Goal: Book appointment/travel/reservation

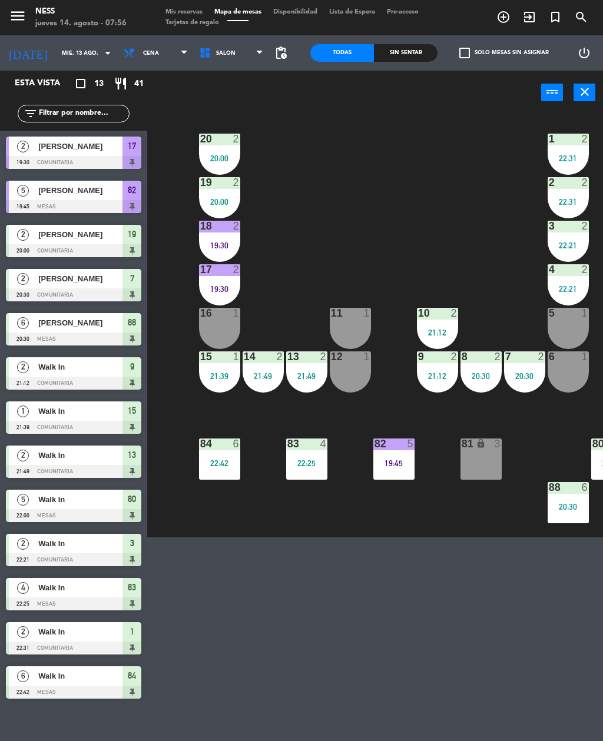
scroll to position [38, 0]
click at [101, 54] on icon "arrow_drop_down" at bounding box center [108, 53] width 14 height 14
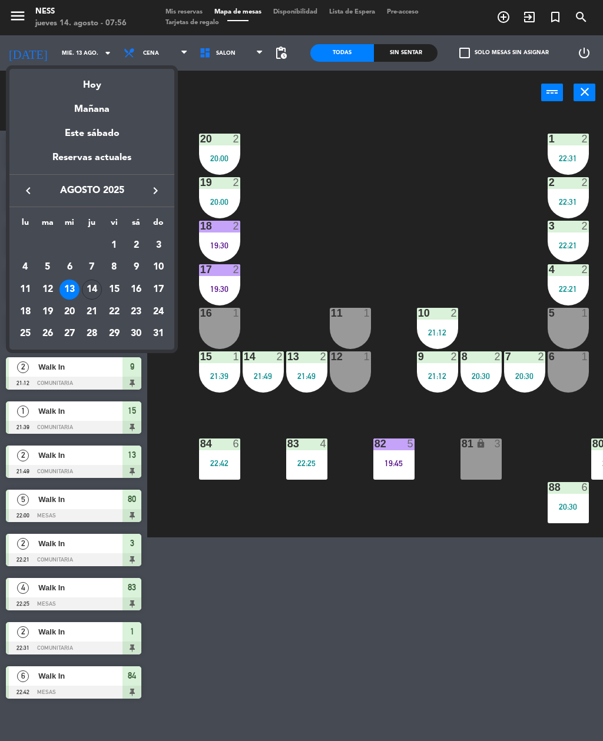
click at [160, 187] on button "keyboard_arrow_right" at bounding box center [155, 190] width 21 height 15
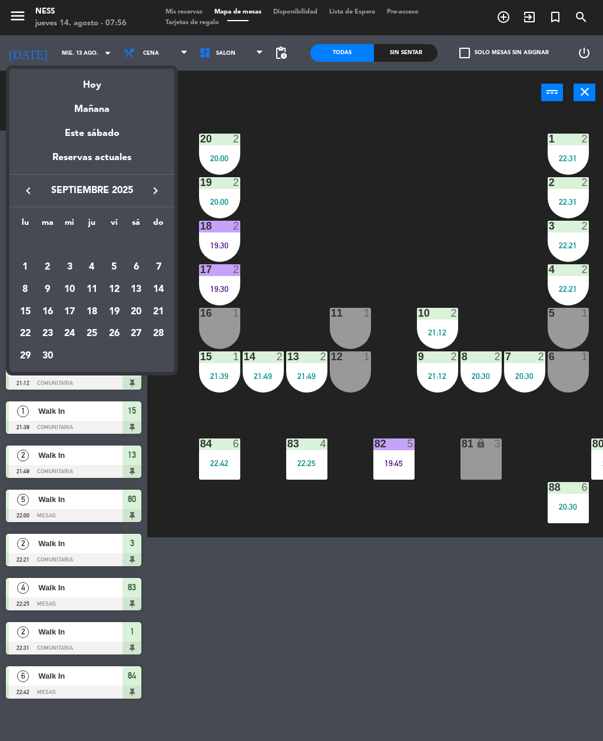
click at [157, 194] on icon "keyboard_arrow_right" at bounding box center [155, 191] width 14 height 14
click at [140, 267] on div "4" at bounding box center [136, 267] width 20 height 20
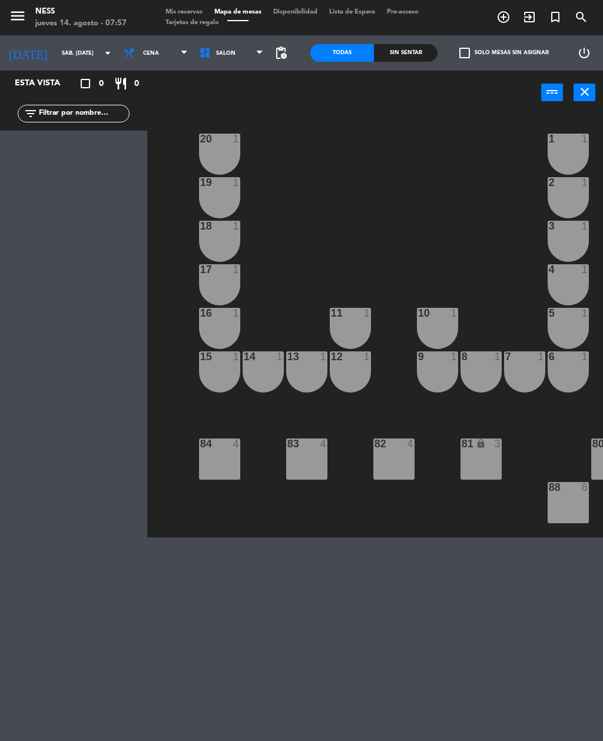
click at [151, 61] on span "Cena" at bounding box center [156, 53] width 76 height 26
click at [115, 199] on div "Esta vista crop_square 0 restaurant 0 filter_list" at bounding box center [73, 406] width 147 height 671
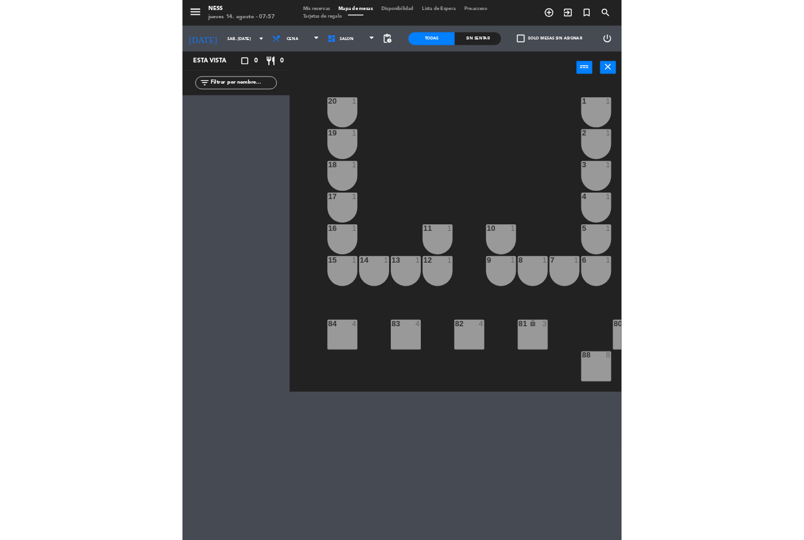
scroll to position [0, 0]
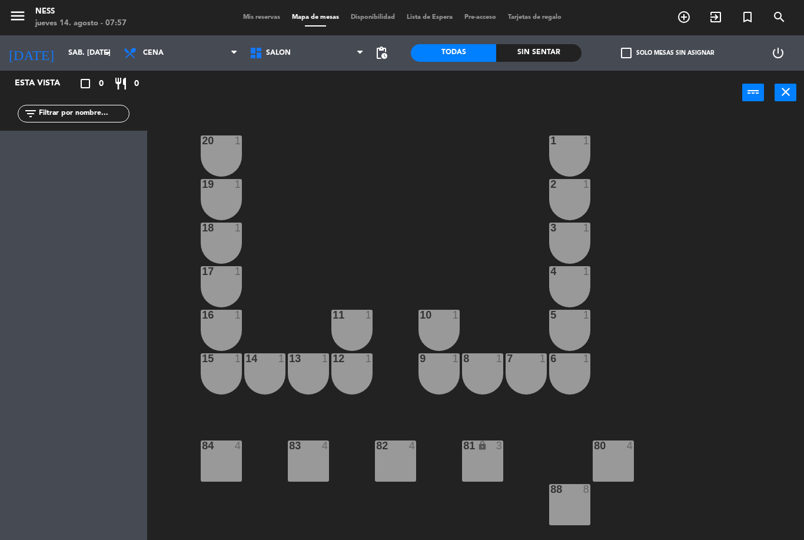
click at [602, 289] on div "20 1 1 1 19 1 2 1 18 1 3 1 17 1 4 1 16 1 11 1 10 1 5 1 12 1 14 1 13 1 15 1 9 1 …" at bounding box center [479, 327] width 649 height 425
click at [602, 459] on div "80 4" at bounding box center [613, 460] width 41 height 41
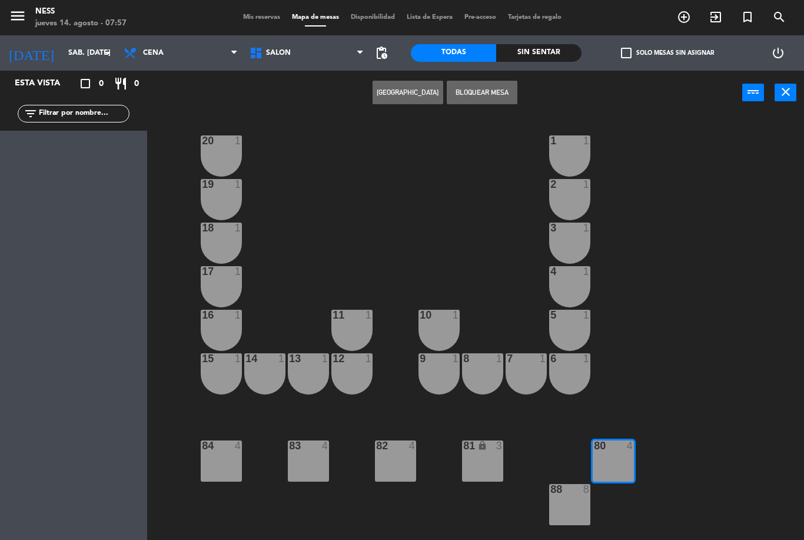
click at [480, 89] on button "Bloquear Mesa" at bounding box center [482, 93] width 71 height 24
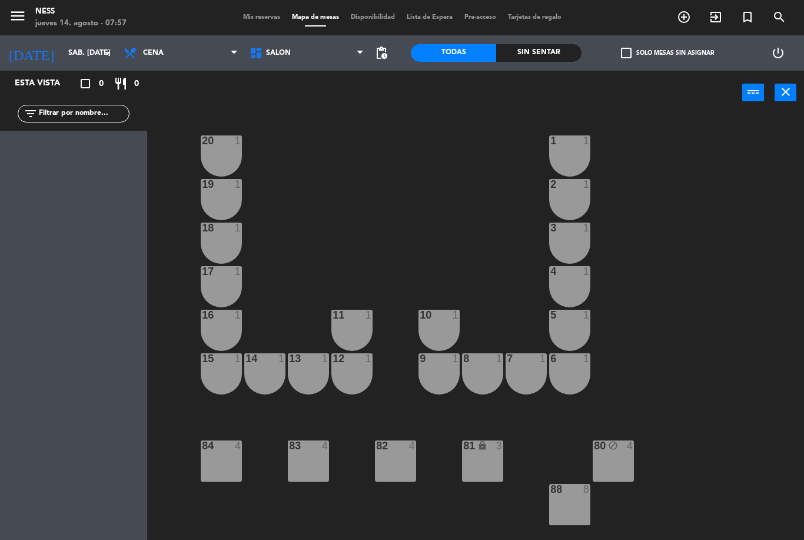
click at [575, 504] on div "88 8" at bounding box center [569, 504] width 41 height 41
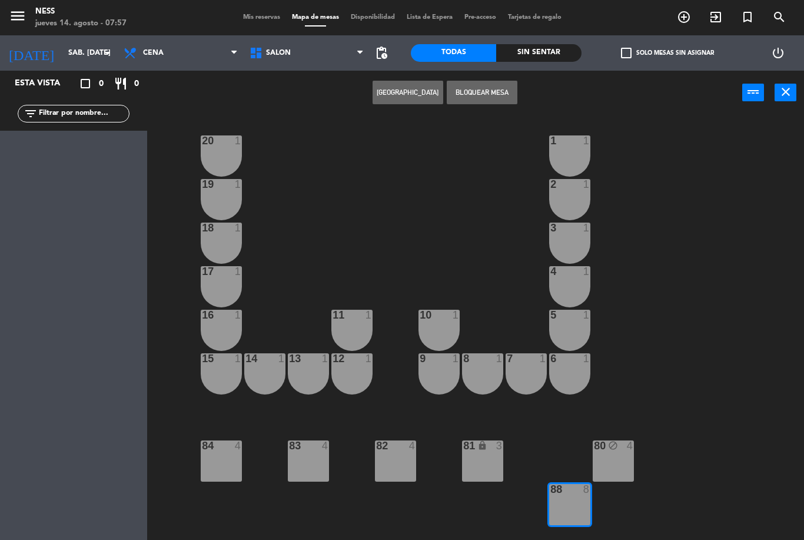
click at [492, 88] on button "Bloquear Mesa" at bounding box center [482, 93] width 71 height 24
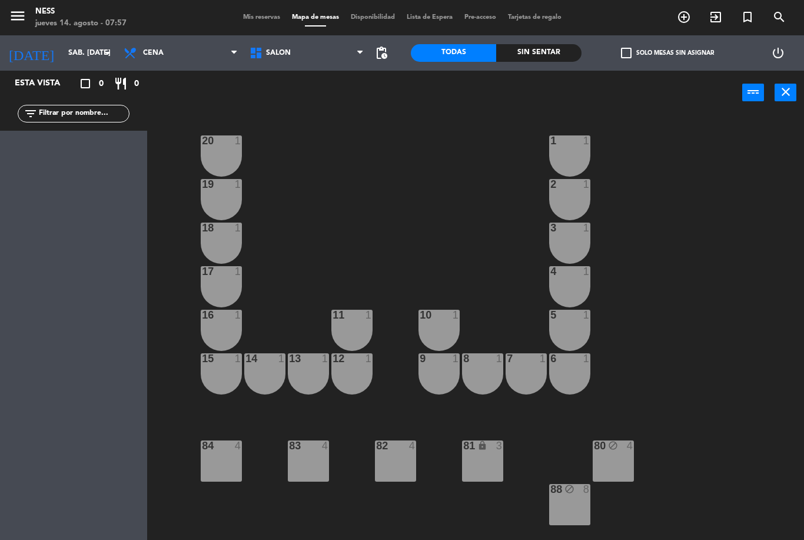
click at [482, 456] on div "81 lock 3" at bounding box center [482, 460] width 41 height 41
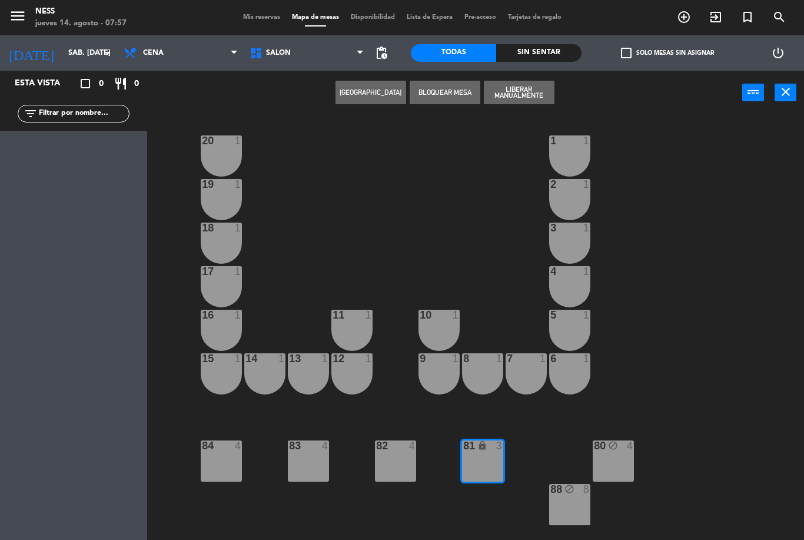
click at [524, 85] on button "Liberar Manualmente" at bounding box center [519, 93] width 71 height 24
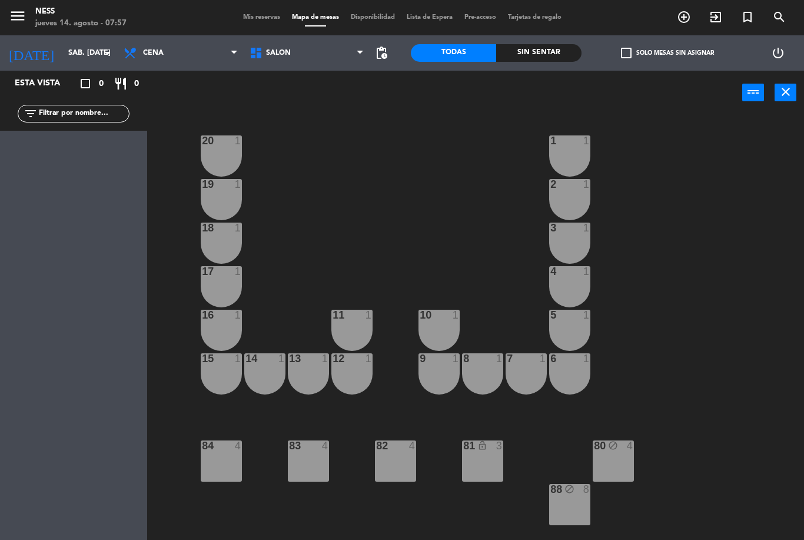
click at [486, 458] on div "81 lock_open 3" at bounding box center [482, 460] width 41 height 41
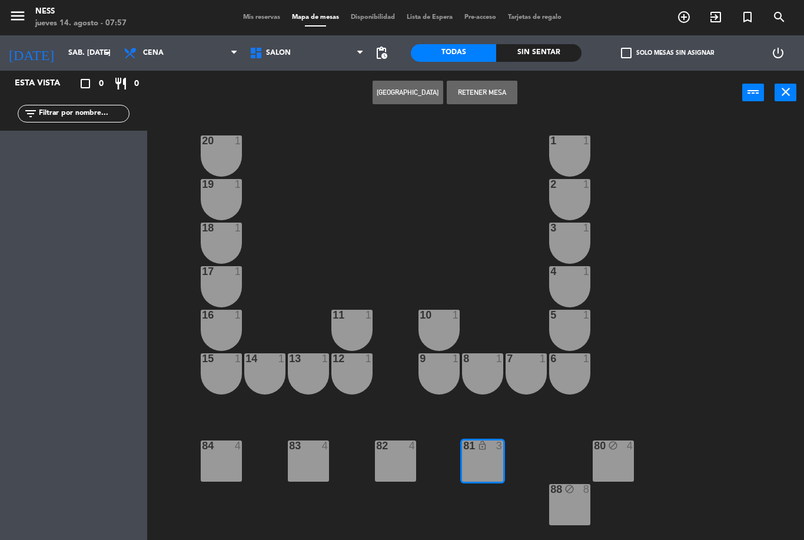
click at [498, 95] on button "Retener Mesa" at bounding box center [482, 93] width 71 height 24
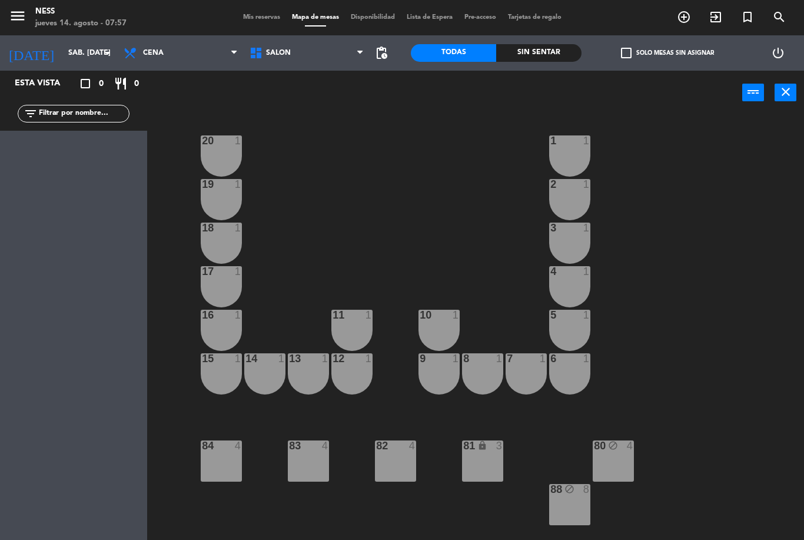
click at [405, 462] on div "82 4" at bounding box center [395, 460] width 41 height 41
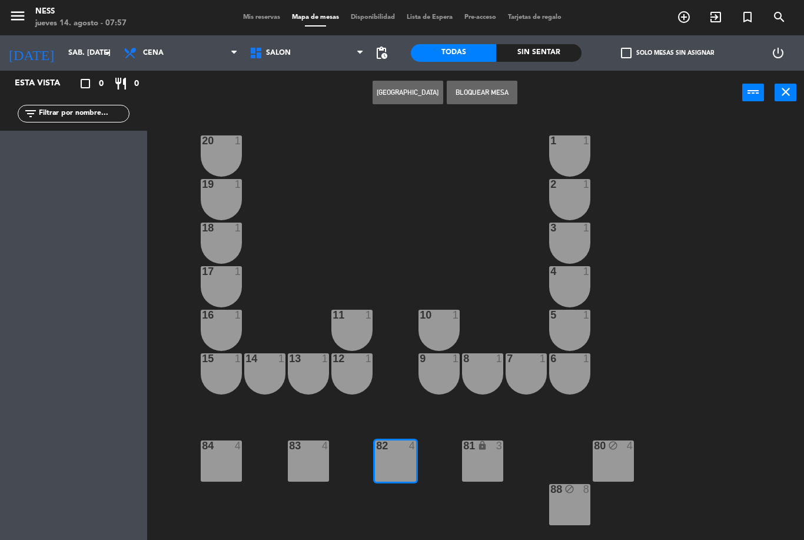
click at [493, 88] on button "Bloquear Mesa" at bounding box center [482, 93] width 71 height 24
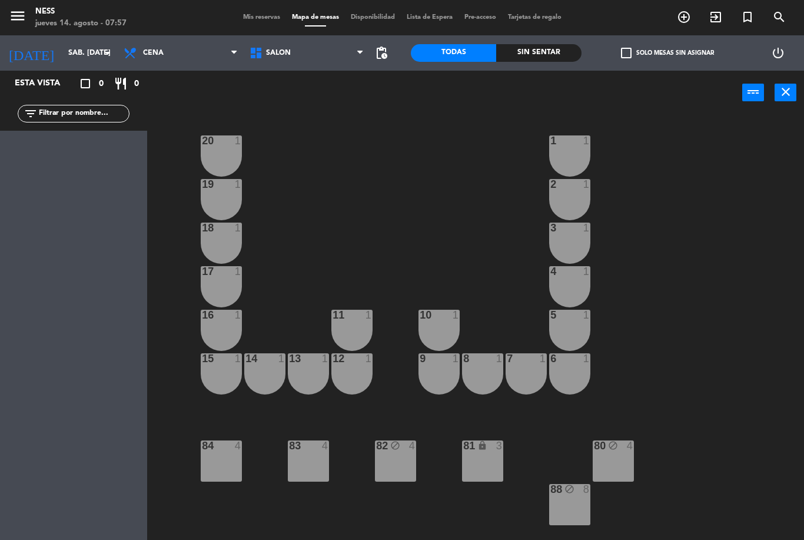
click at [319, 464] on div "83 4" at bounding box center [308, 460] width 41 height 41
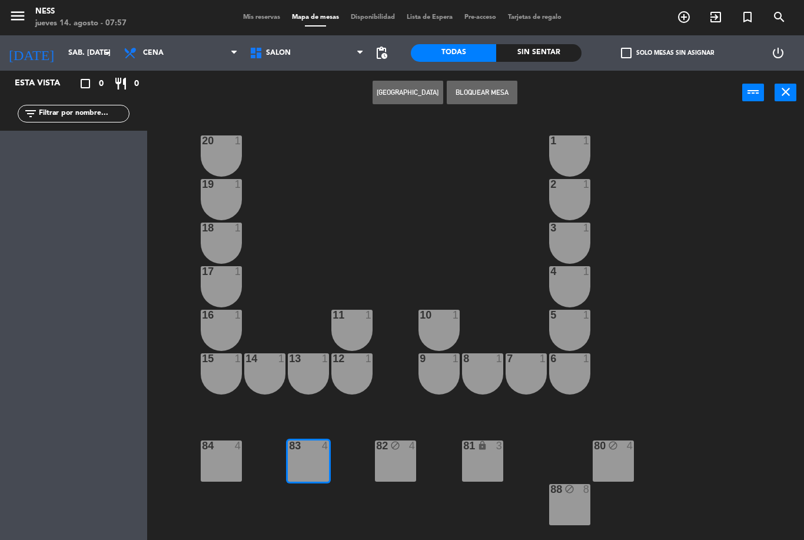
click at [495, 87] on button "Bloquear Mesa" at bounding box center [482, 93] width 71 height 24
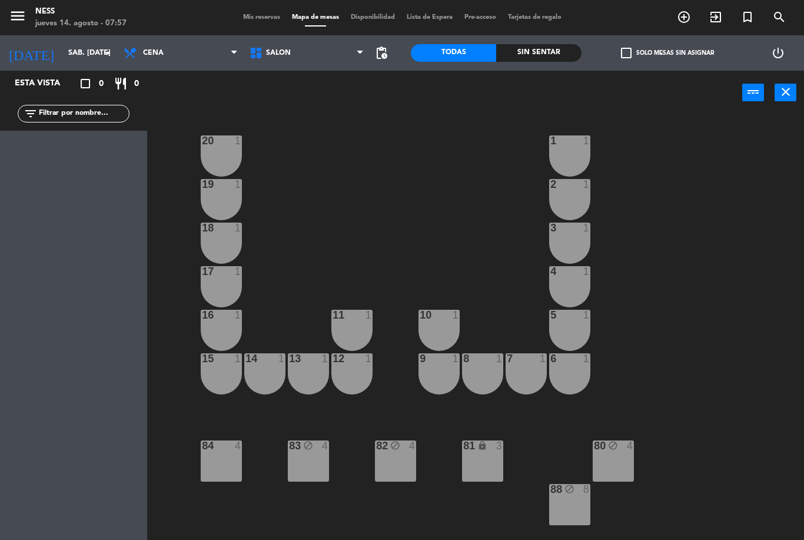
click at [231, 456] on div "84 4" at bounding box center [221, 460] width 41 height 41
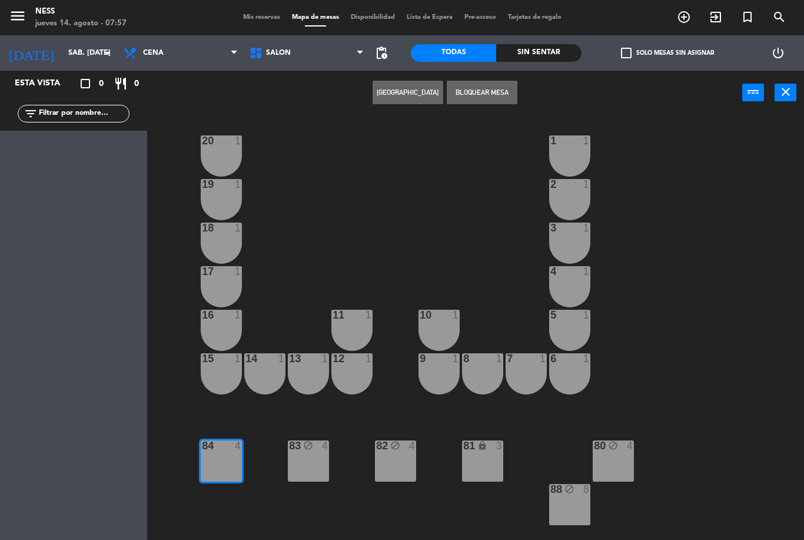
click at [495, 93] on button "Bloquear Mesa" at bounding box center [482, 93] width 71 height 24
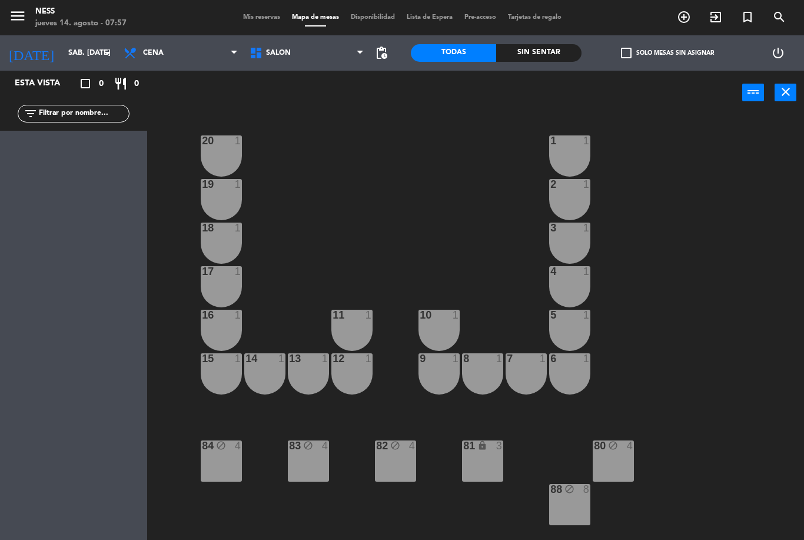
click at [573, 152] on div "1 1" at bounding box center [569, 155] width 41 height 41
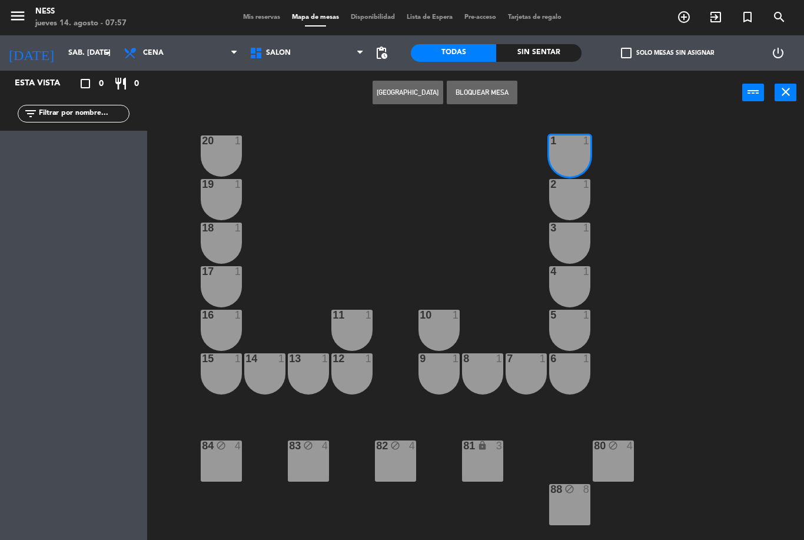
click at [502, 93] on button "Bloquear Mesa" at bounding box center [482, 93] width 71 height 24
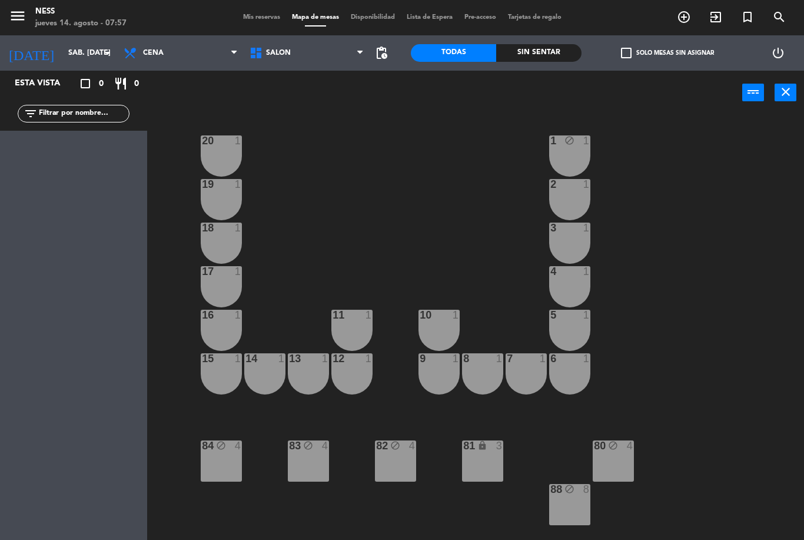
click at [579, 198] on div "2 1" at bounding box center [569, 199] width 41 height 41
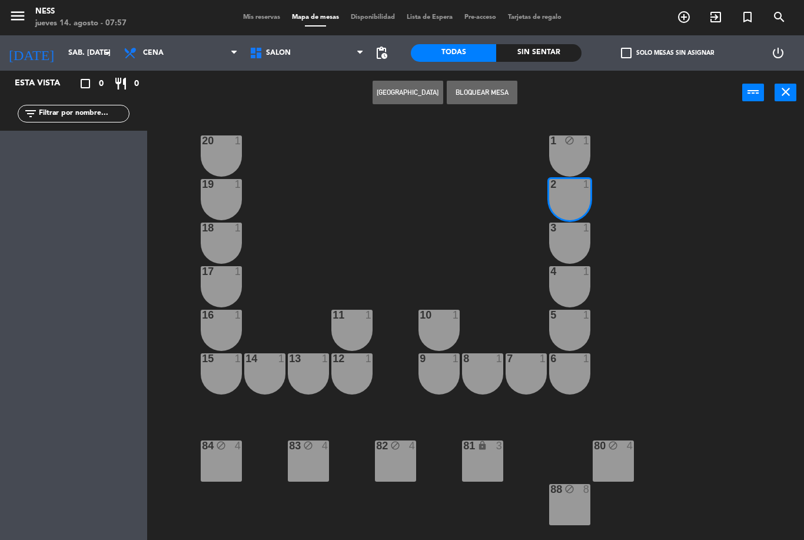
click at [578, 239] on div "3 1" at bounding box center [569, 243] width 41 height 41
click at [575, 278] on div "4 1" at bounding box center [569, 272] width 41 height 12
click at [578, 366] on div "6 1" at bounding box center [569, 373] width 41 height 41
click at [581, 323] on div "5 1" at bounding box center [569, 330] width 41 height 41
click at [575, 370] on div "6 1" at bounding box center [569, 373] width 41 height 41
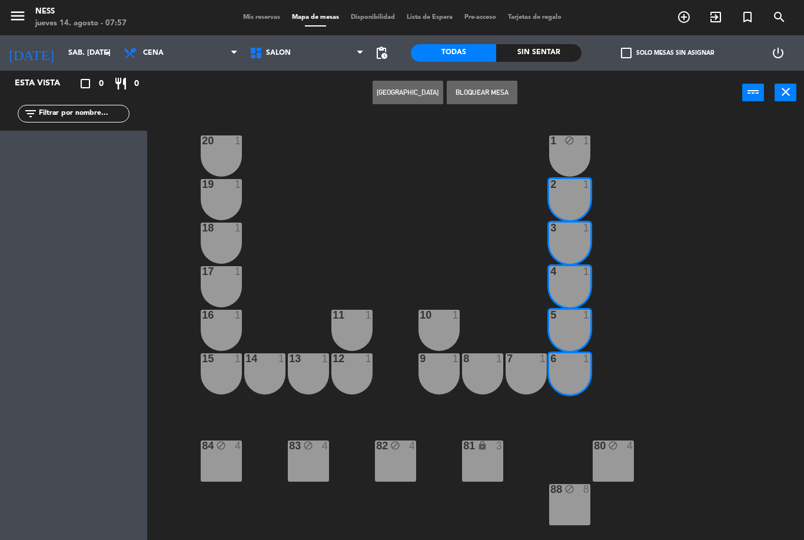
click at [528, 368] on div "7 1" at bounding box center [526, 373] width 41 height 41
click at [526, 367] on div "7 1" at bounding box center [526, 373] width 41 height 41
click at [499, 97] on button "Bloquear Mesa" at bounding box center [482, 93] width 71 height 24
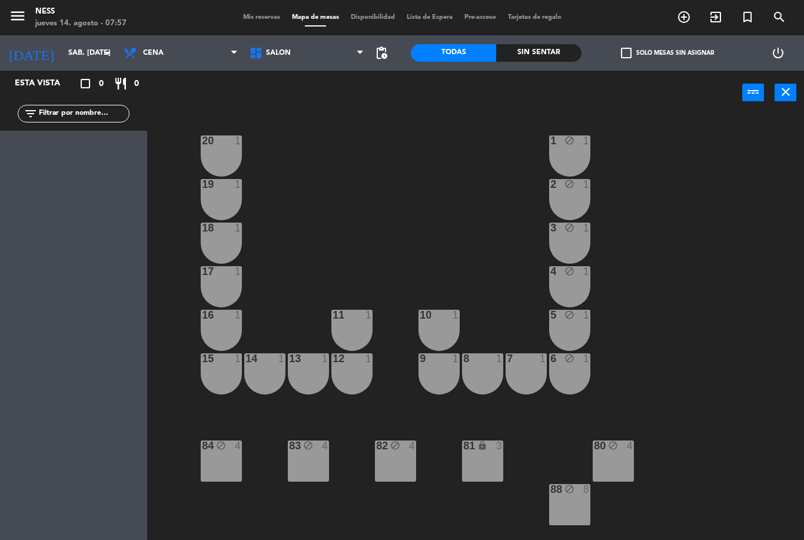
click at [525, 379] on div "7 1" at bounding box center [526, 373] width 41 height 41
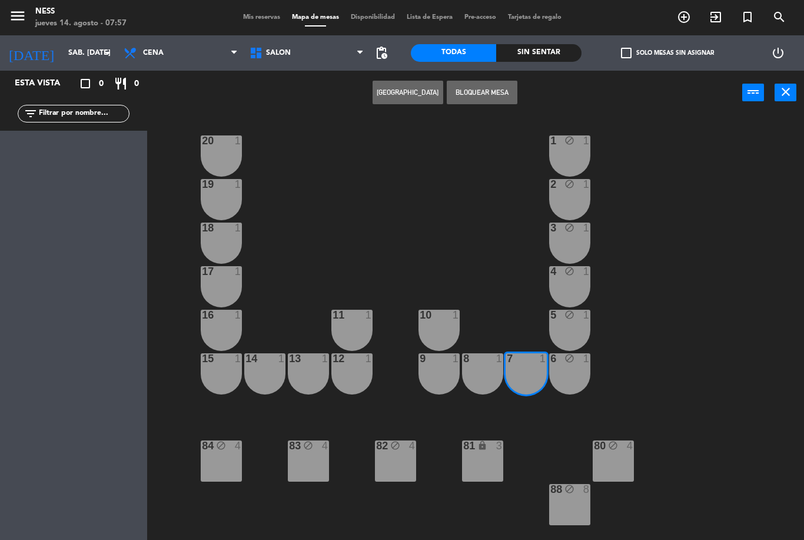
click at [482, 373] on div "8 1" at bounding box center [482, 373] width 41 height 41
click at [443, 369] on div "9 1" at bounding box center [439, 373] width 41 height 41
click at [447, 326] on div "10 1" at bounding box center [439, 330] width 41 height 41
click at [436, 323] on div "10 1" at bounding box center [439, 330] width 41 height 41
click at [447, 331] on div "10 1" at bounding box center [439, 330] width 41 height 41
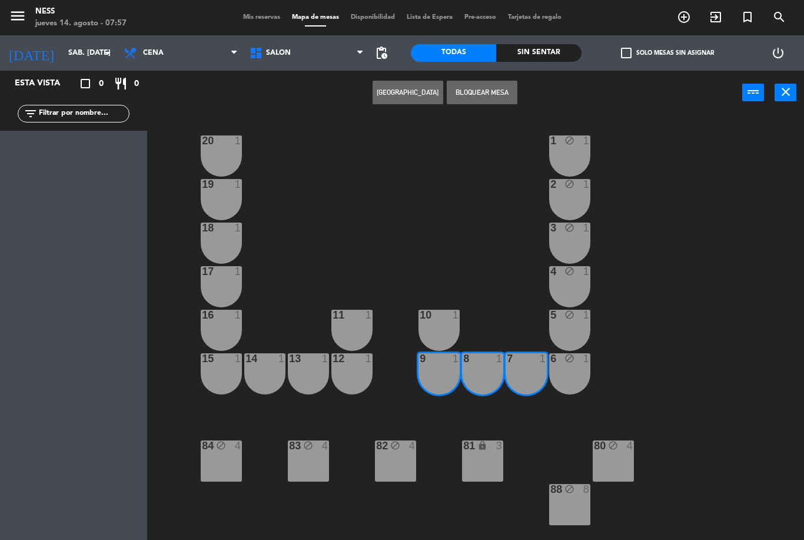
click at [507, 91] on button "Bloquear Mesa" at bounding box center [482, 93] width 71 height 24
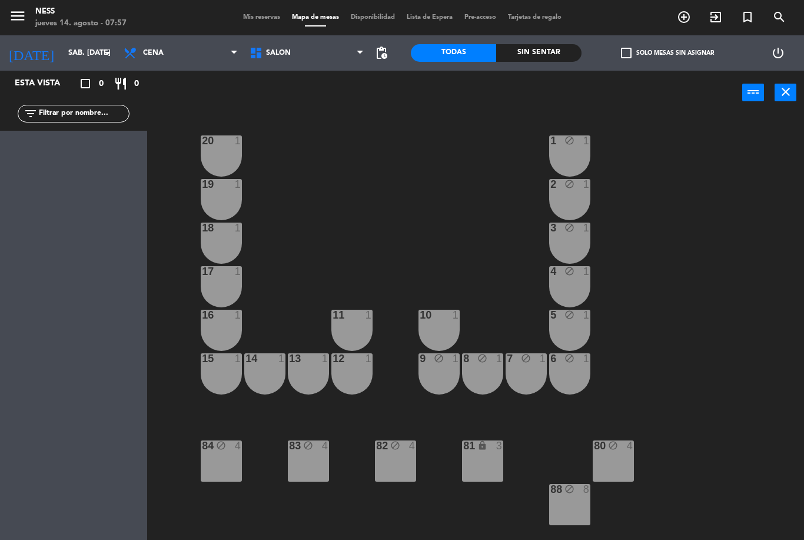
click at [449, 327] on div "10 1" at bounding box center [439, 330] width 41 height 41
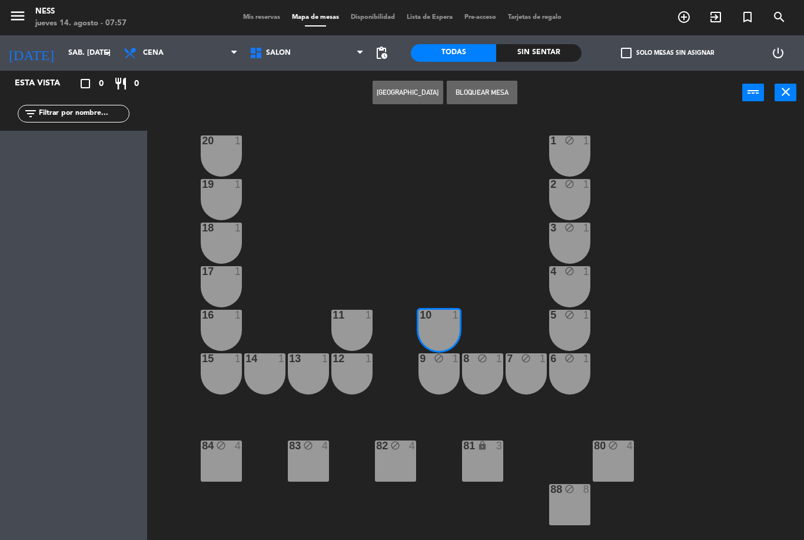
click at [505, 91] on button "Bloquear Mesa" at bounding box center [482, 93] width 71 height 24
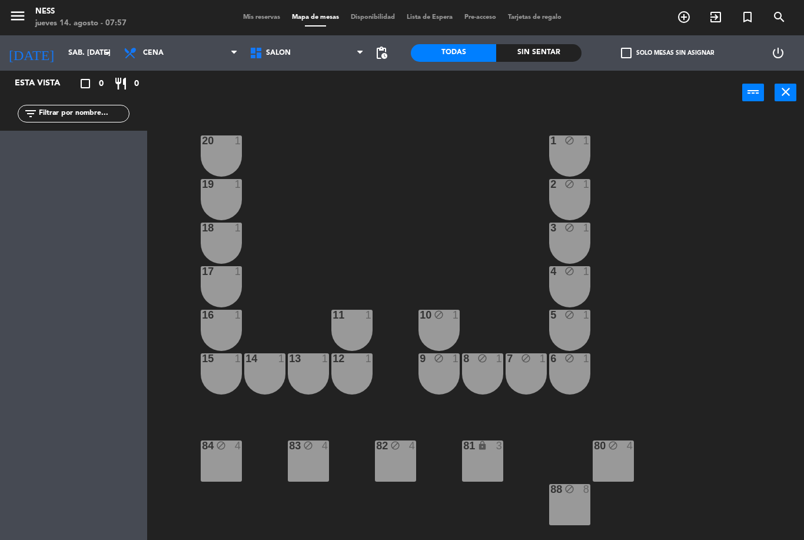
click at [361, 328] on div "11 1" at bounding box center [351, 330] width 41 height 41
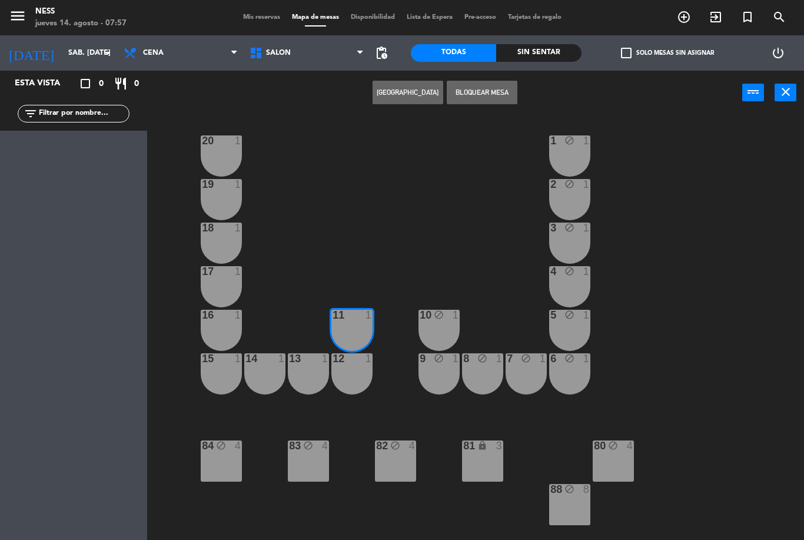
click at [353, 376] on div "12 1" at bounding box center [351, 373] width 41 height 41
click at [317, 367] on div "13 1" at bounding box center [308, 373] width 41 height 41
click at [319, 368] on div "13 1" at bounding box center [308, 373] width 41 height 41
click at [266, 363] on div at bounding box center [264, 358] width 19 height 11
click at [309, 370] on div "13 1" at bounding box center [308, 373] width 41 height 41
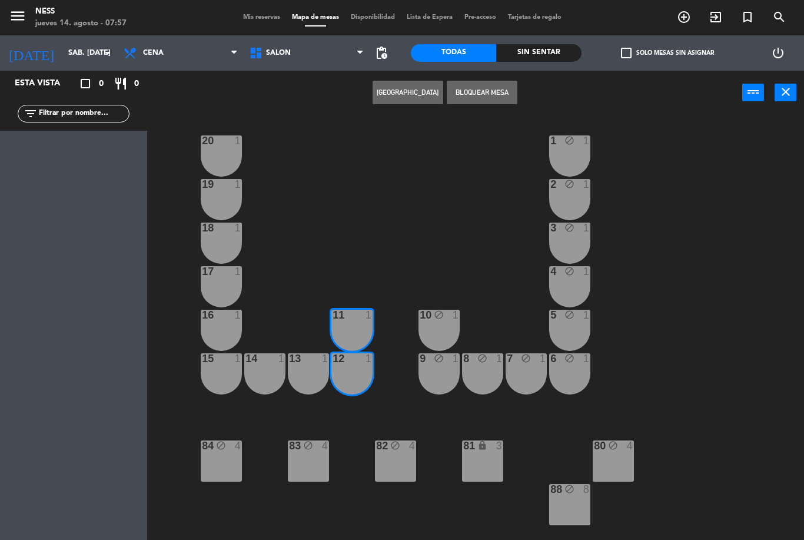
click at [309, 375] on div "13 1" at bounding box center [308, 373] width 41 height 41
click at [321, 369] on div "13 1" at bounding box center [308, 373] width 41 height 41
click at [313, 372] on div "13 1" at bounding box center [308, 373] width 41 height 41
click at [493, 90] on button "Bloquear Mesa" at bounding box center [482, 93] width 71 height 24
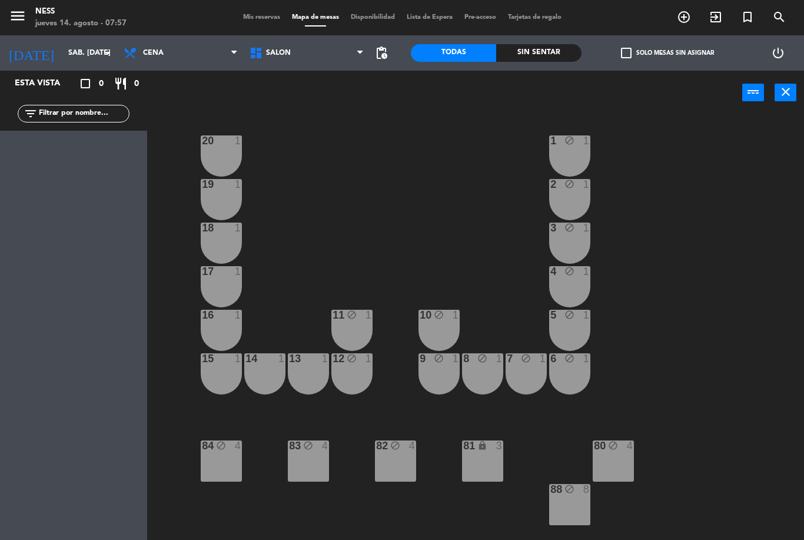
click at [312, 372] on div "13 1" at bounding box center [308, 373] width 41 height 41
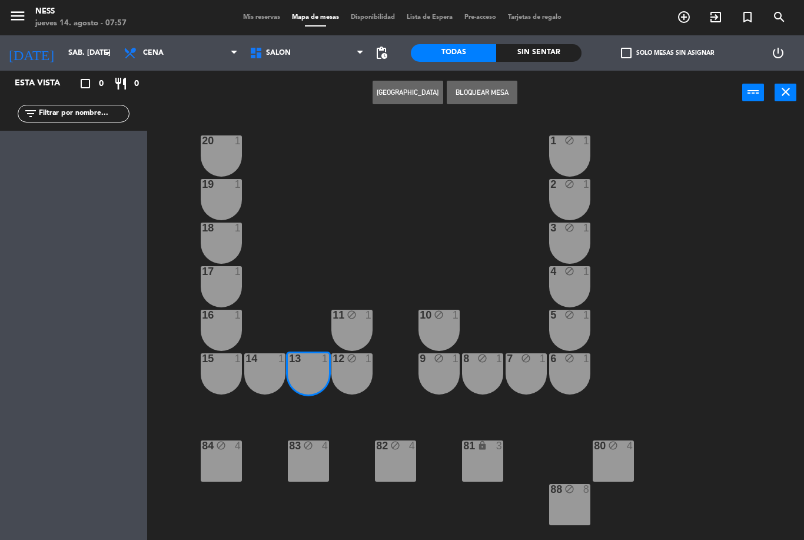
click at [270, 363] on div at bounding box center [264, 358] width 19 height 11
click at [225, 369] on div "15 1" at bounding box center [221, 373] width 41 height 41
click at [230, 329] on div "16 1" at bounding box center [221, 330] width 41 height 41
click at [225, 326] on div "16 1" at bounding box center [221, 330] width 41 height 41
click at [490, 93] on button "Bloquear Mesa" at bounding box center [482, 93] width 71 height 24
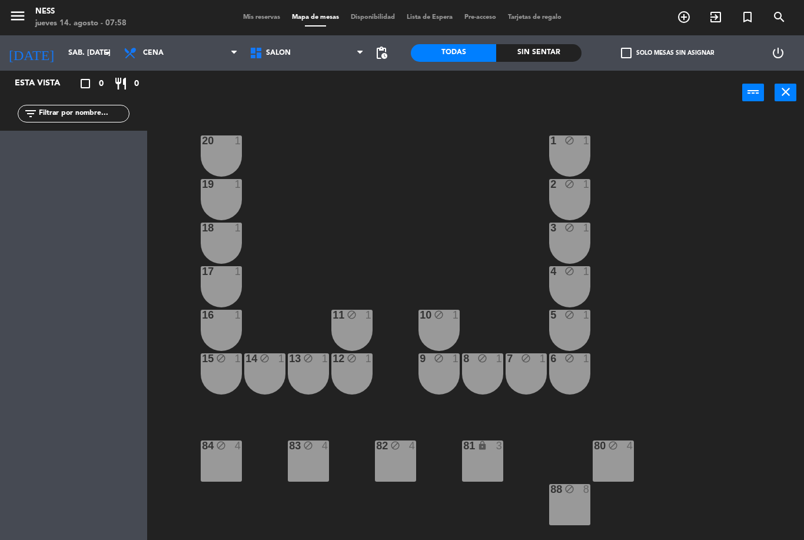
click at [226, 328] on div "16 1" at bounding box center [221, 330] width 41 height 41
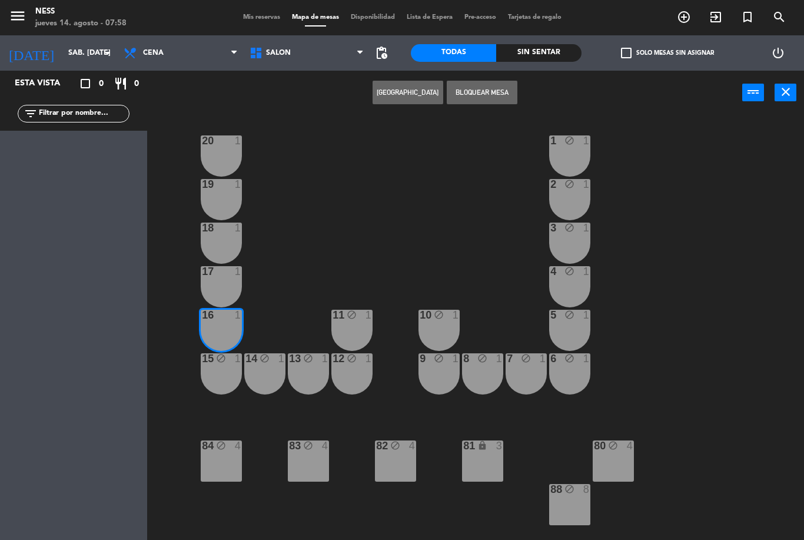
click at [228, 284] on div "17 1" at bounding box center [221, 286] width 41 height 41
click at [228, 236] on div "18 1" at bounding box center [221, 243] width 41 height 41
click at [224, 197] on div "19 1" at bounding box center [221, 199] width 41 height 41
click at [492, 96] on button "Bloquear Mesa" at bounding box center [482, 93] width 71 height 24
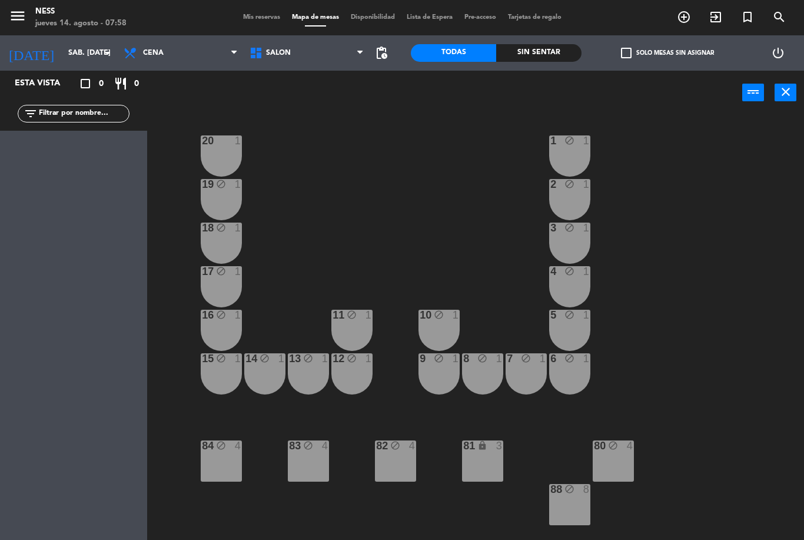
click at [228, 151] on div "20 1" at bounding box center [221, 155] width 41 height 41
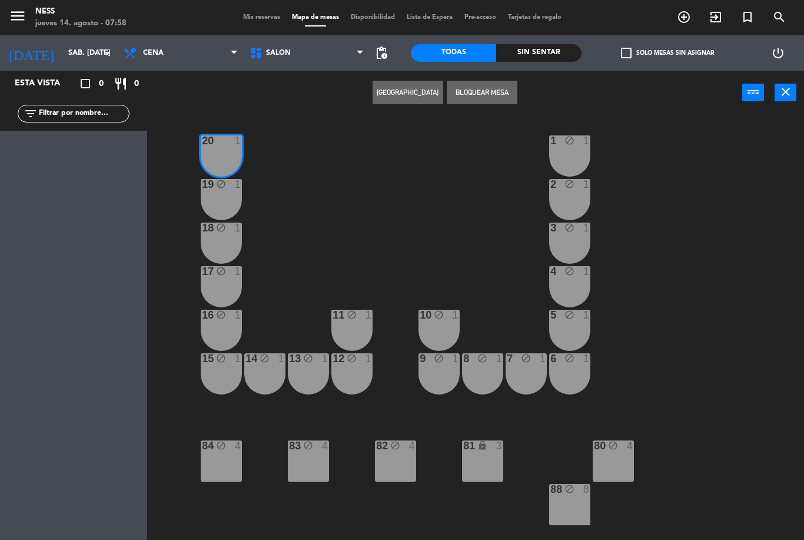
click at [486, 96] on button "Bloquear Mesa" at bounding box center [482, 93] width 71 height 24
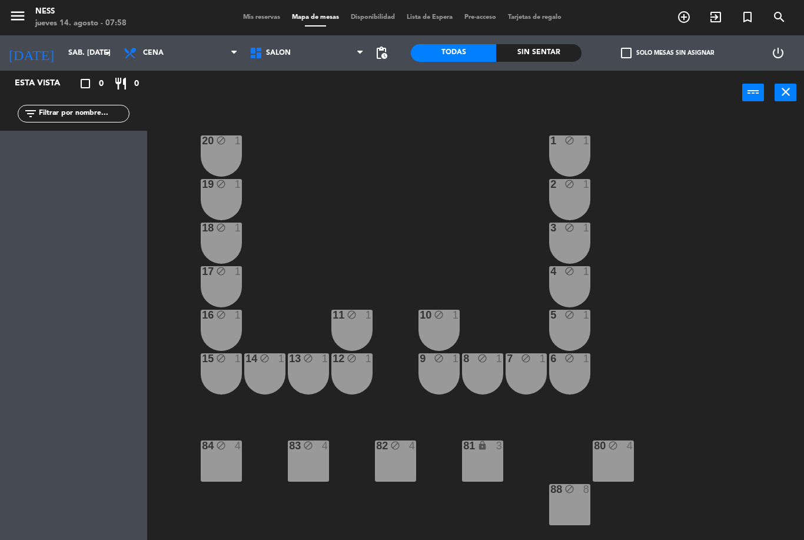
click at [114, 37] on div "[DATE] sáb. [DATE] arrow_drop_down" at bounding box center [59, 52] width 118 height 35
click at [99, 48] on input "sáb. [DATE]" at bounding box center [112, 53] width 100 height 20
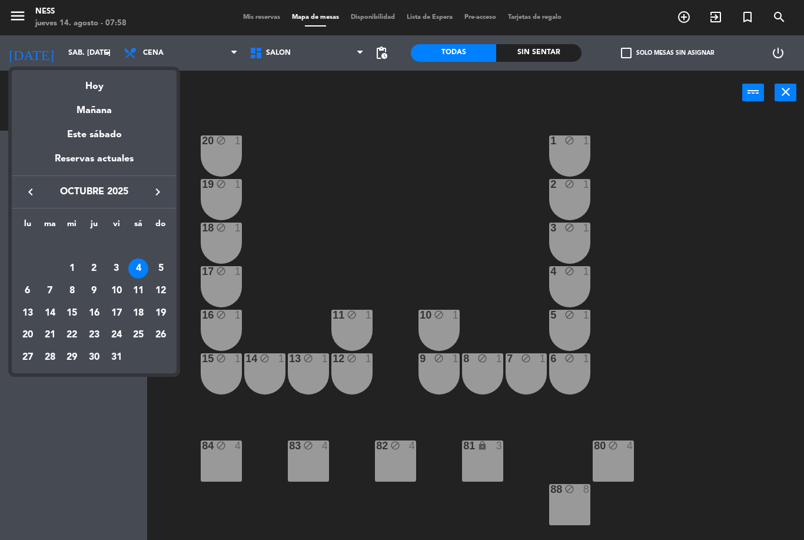
click at [75, 266] on div "1" at bounding box center [72, 268] width 20 height 20
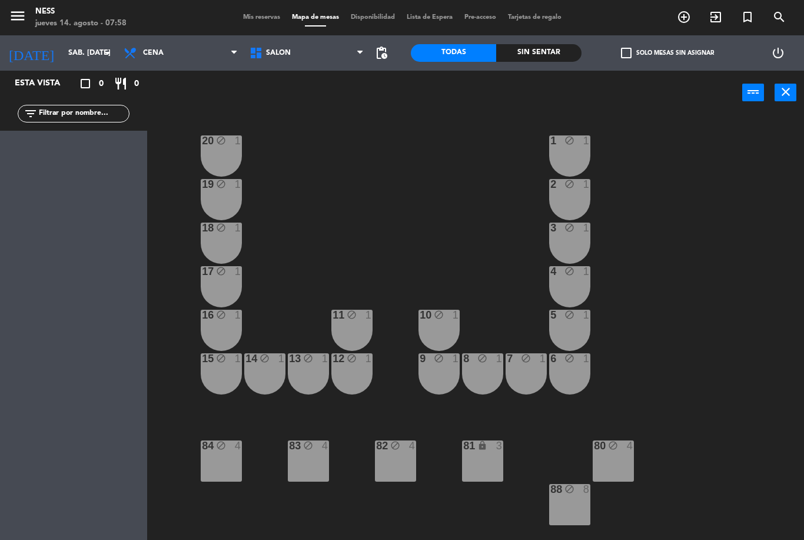
type input "mié. [DATE]"
click at [568, 512] on div "88 8" at bounding box center [569, 504] width 41 height 41
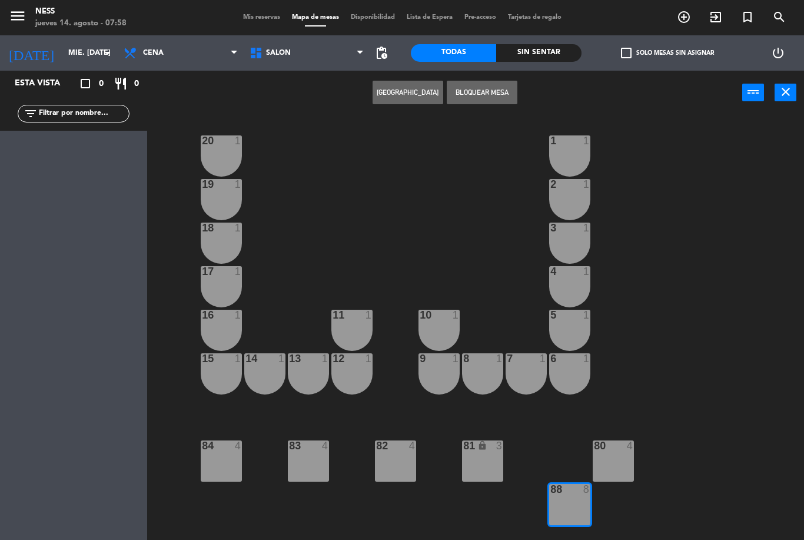
click at [478, 97] on button "Bloquear Mesa" at bounding box center [482, 93] width 71 height 24
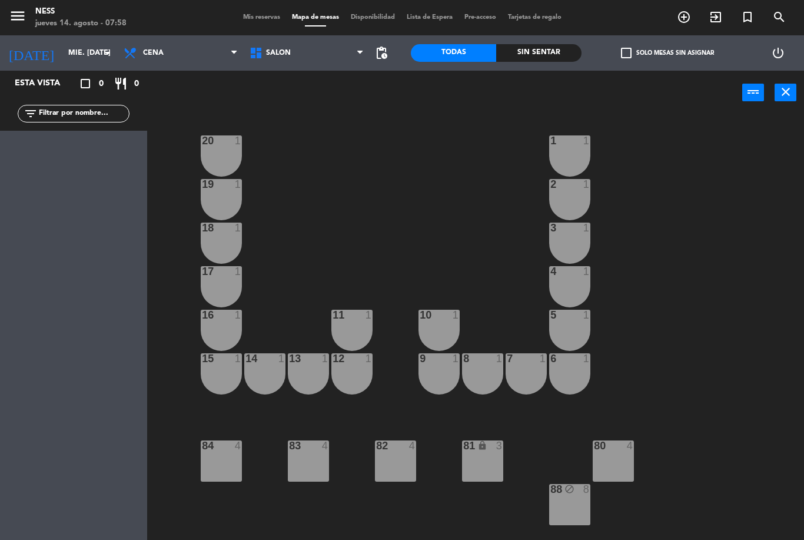
click at [89, 48] on input "mié. [DATE]" at bounding box center [112, 53] width 100 height 20
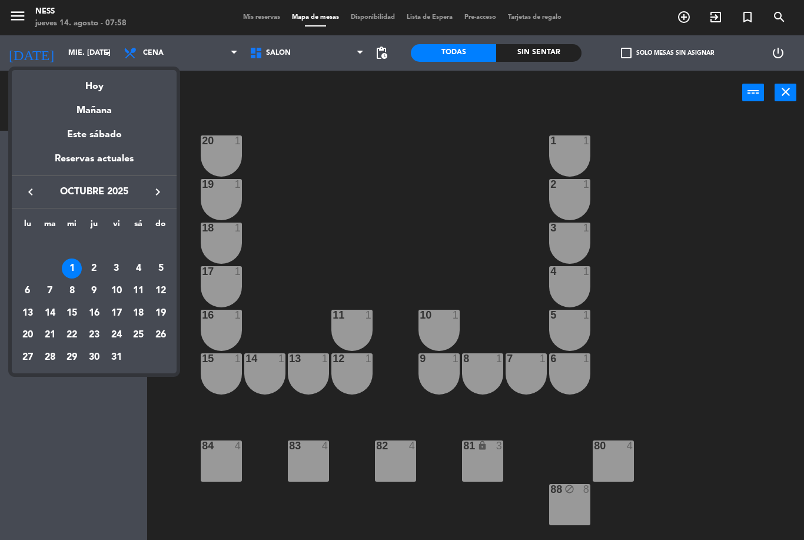
click at [37, 191] on icon "keyboard_arrow_left" at bounding box center [31, 192] width 14 height 14
